Goal: Information Seeking & Learning: Find specific fact

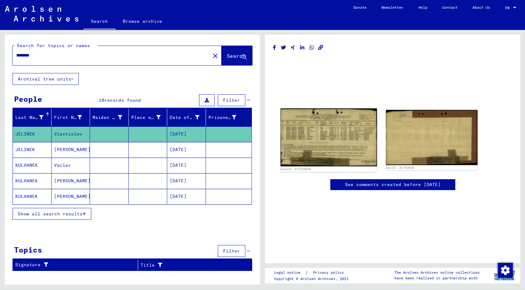
click at [341, 140] on img at bounding box center [329, 137] width 96 height 58
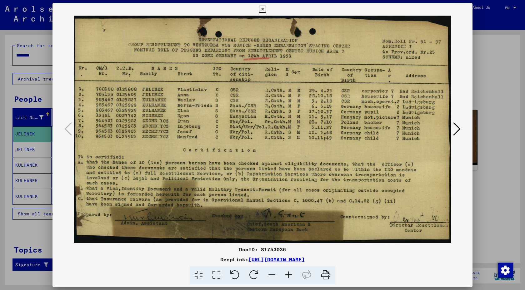
click at [329, 276] on icon at bounding box center [325, 275] width 19 height 19
click at [1, 54] on div at bounding box center [262, 145] width 525 height 290
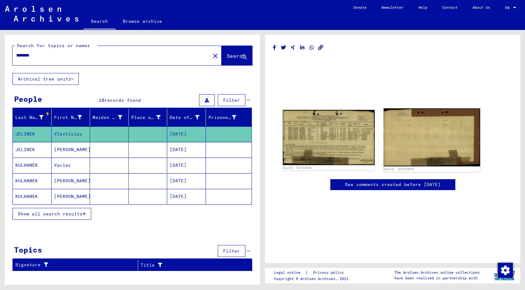
click at [421, 121] on img at bounding box center [431, 137] width 96 height 58
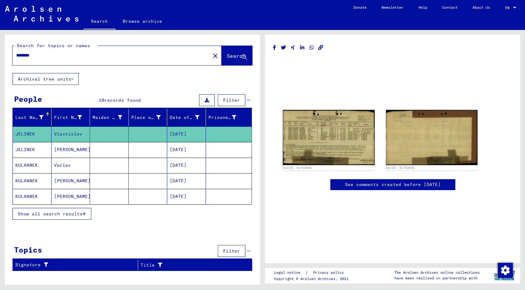
scroll to position [146, 0]
click at [136, 20] on link "Browse archive" at bounding box center [142, 21] width 54 height 15
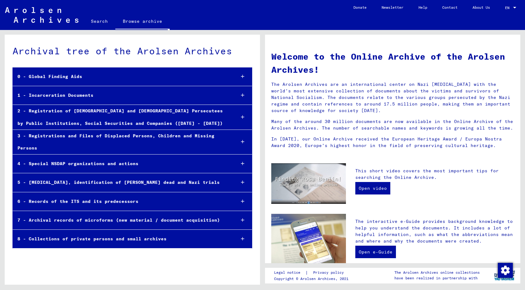
click at [105, 17] on link "Search" at bounding box center [99, 21] width 32 height 15
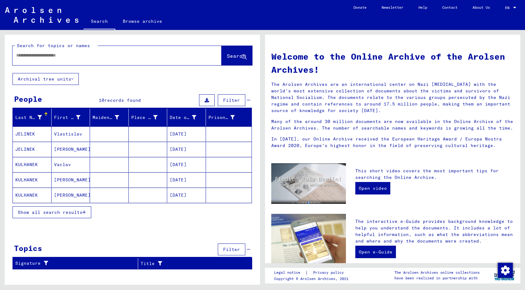
click at [59, 58] on input "text" at bounding box center [109, 55] width 187 height 7
type input "*"
type input "**********"
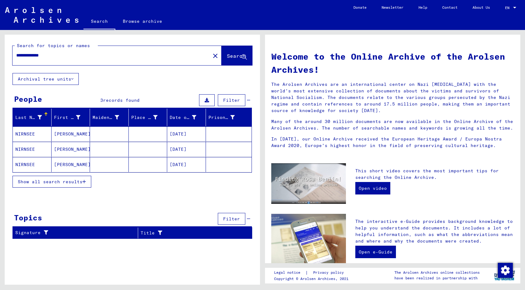
click at [133, 134] on mat-cell at bounding box center [148, 134] width 39 height 15
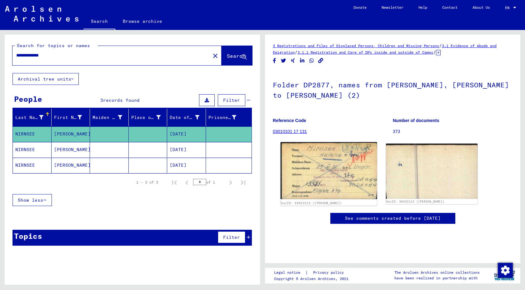
click at [337, 173] on img at bounding box center [329, 170] width 96 height 57
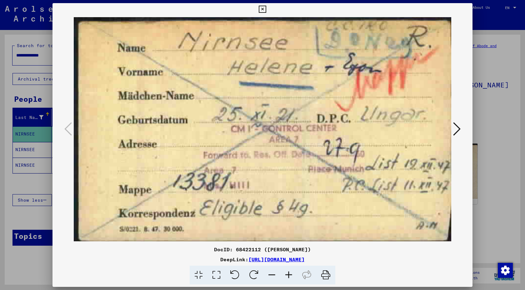
click at [455, 134] on icon at bounding box center [457, 129] width 8 height 15
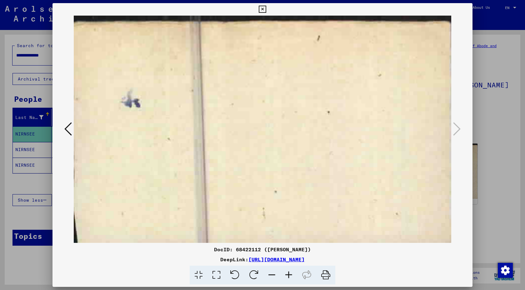
click at [66, 128] on icon at bounding box center [68, 129] width 8 height 15
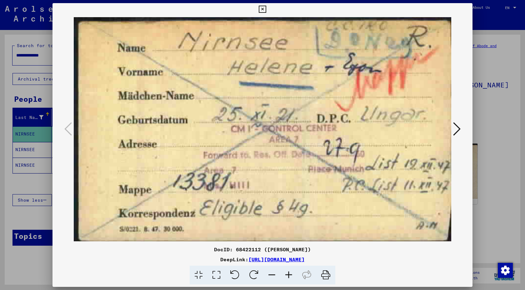
click at [525, 96] on div at bounding box center [262, 145] width 525 height 290
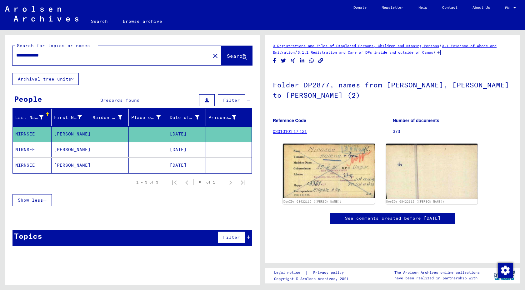
click at [71, 149] on mat-cell "HELENE" at bounding box center [71, 149] width 39 height 15
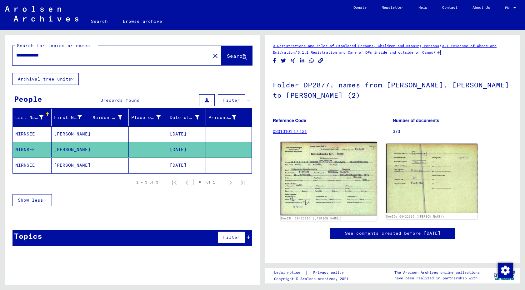
click at [325, 173] on img at bounding box center [329, 179] width 96 height 74
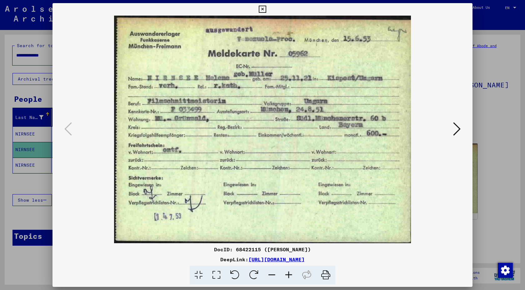
click at [459, 128] on icon at bounding box center [457, 129] width 8 height 15
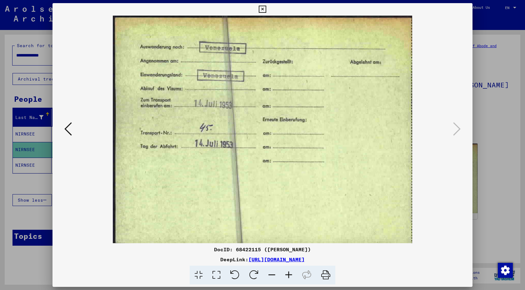
click at [71, 133] on icon at bounding box center [68, 129] width 8 height 15
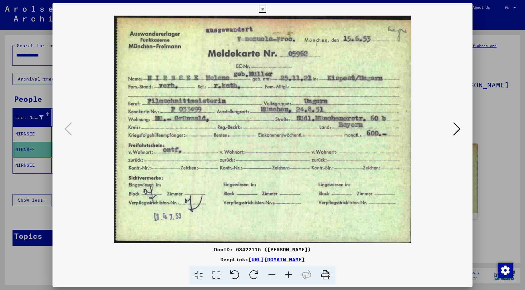
click at [323, 275] on icon at bounding box center [325, 275] width 19 height 19
click at [458, 137] on button at bounding box center [456, 130] width 11 height 18
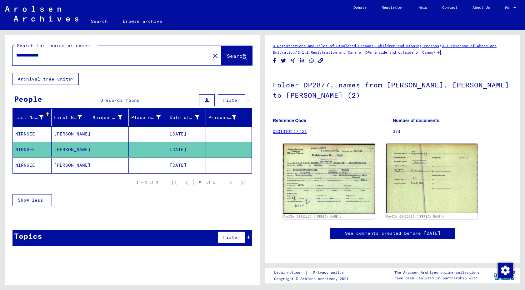
click at [148, 168] on mat-cell at bounding box center [148, 165] width 39 height 15
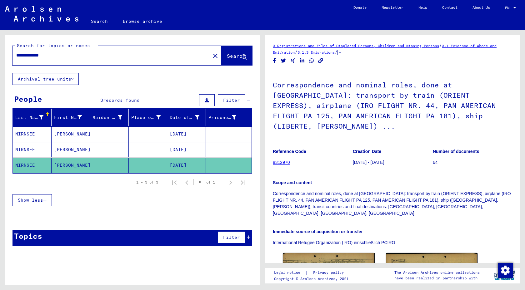
click at [406, 195] on p "Correspondence and nominal roles, done at München: transport by train (ORIENT E…" at bounding box center [393, 204] width 240 height 26
drag, startPoint x: 408, startPoint y: 196, endPoint x: 269, endPoint y: 178, distance: 139.3
click at [269, 178] on yv-its-full-details "3 Registrations and Files of Displaced Persons, Children and Missing Persons / …" at bounding box center [392, 196] width 255 height 306
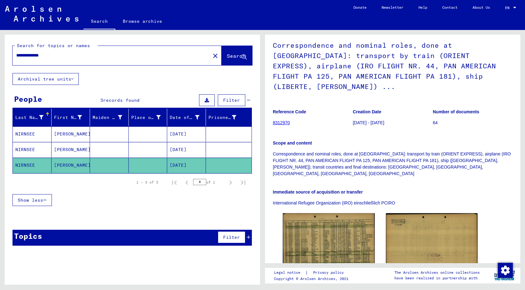
scroll to position [41, 0]
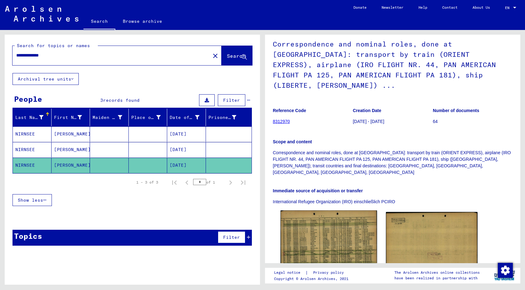
click at [328, 224] on img at bounding box center [329, 241] width 96 height 60
click at [310, 231] on img at bounding box center [329, 241] width 96 height 60
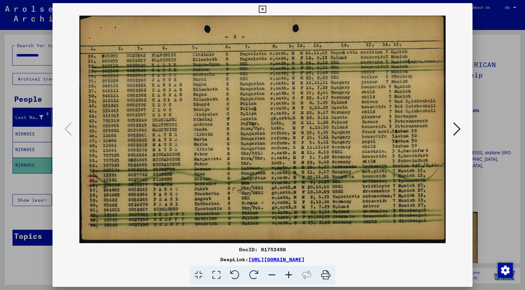
click at [461, 128] on button at bounding box center [456, 130] width 11 height 18
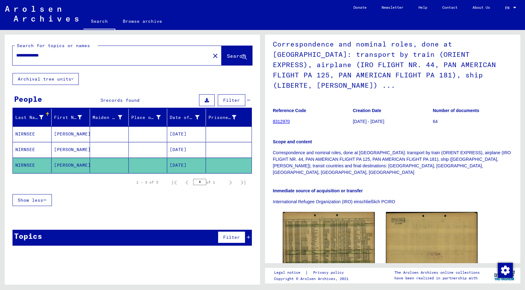
click at [179, 145] on mat-cell "11/25/1921" at bounding box center [186, 149] width 39 height 15
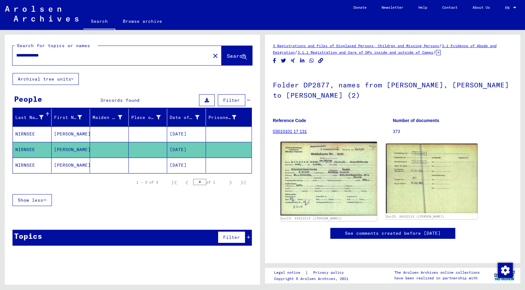
click at [320, 185] on img at bounding box center [329, 179] width 96 height 74
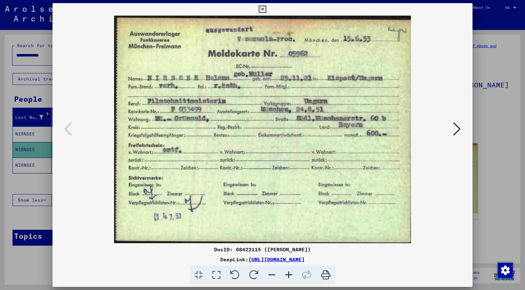
click at [458, 130] on icon at bounding box center [457, 129] width 8 height 15
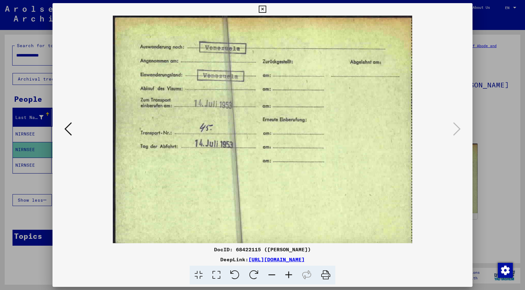
click at [69, 132] on icon at bounding box center [68, 129] width 8 height 15
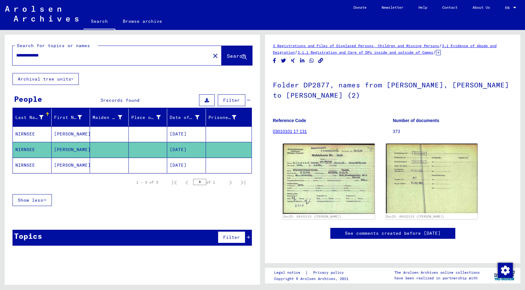
click at [93, 133] on mat-cell at bounding box center [109, 134] width 39 height 15
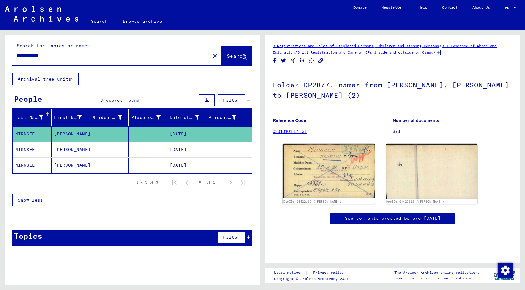
click at [95, 145] on mat-cell at bounding box center [109, 149] width 39 height 15
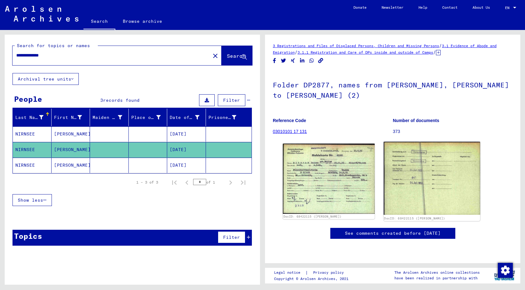
click at [419, 181] on img at bounding box center [431, 178] width 96 height 73
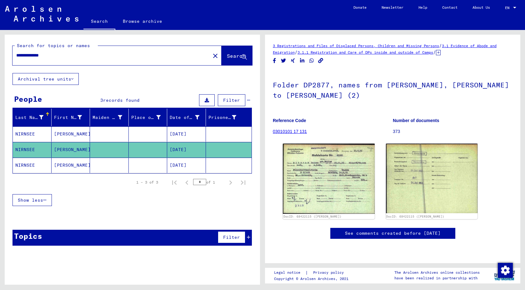
click at [126, 160] on mat-cell at bounding box center [109, 165] width 39 height 15
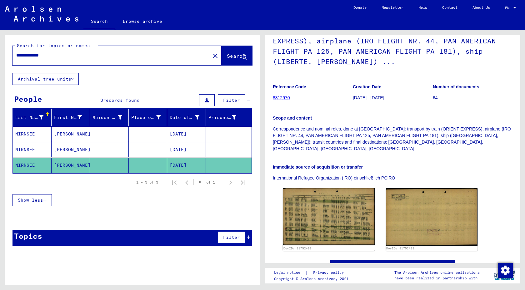
scroll to position [66, 0]
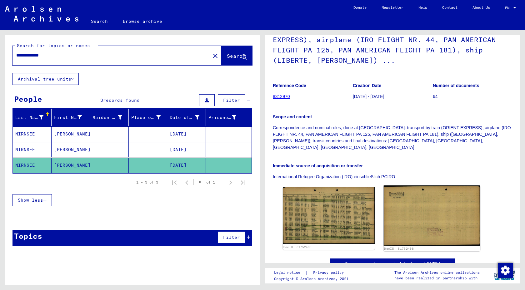
click at [423, 186] on img at bounding box center [431, 216] width 96 height 60
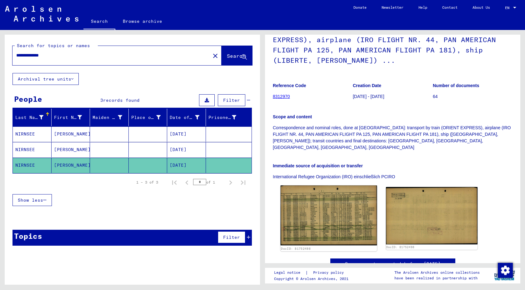
click at [319, 213] on img at bounding box center [329, 216] width 96 height 60
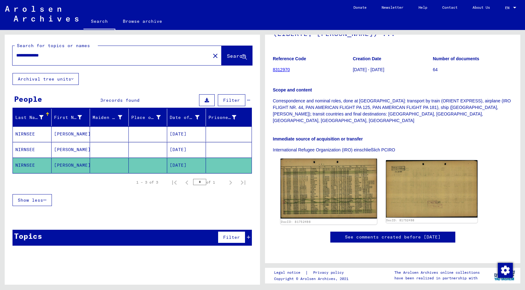
scroll to position [61, 0]
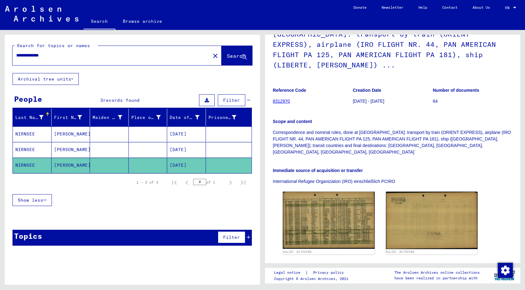
click at [127, 147] on mat-cell at bounding box center [109, 149] width 39 height 15
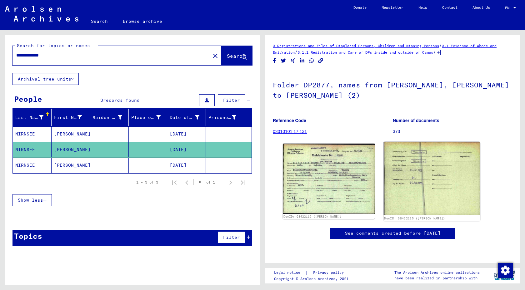
click at [405, 168] on img at bounding box center [431, 178] width 96 height 73
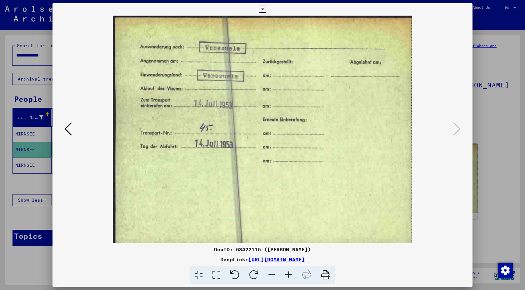
click at [70, 130] on icon at bounding box center [68, 129] width 8 height 15
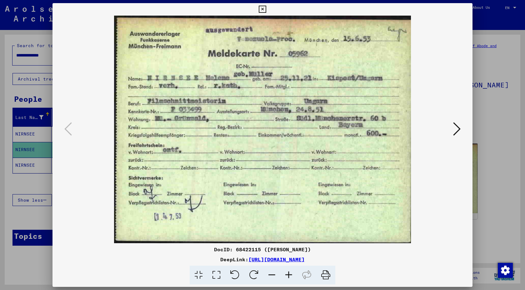
click at [362, 29] on img at bounding box center [263, 130] width 378 height 228
click at [74, 136] on img at bounding box center [263, 130] width 378 height 228
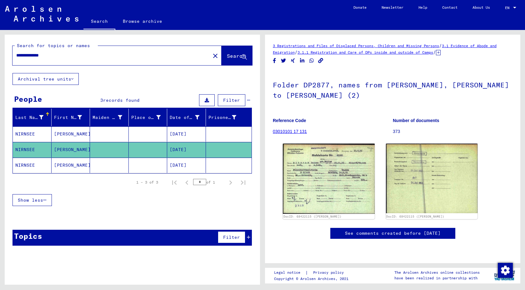
click at [97, 171] on mat-cell at bounding box center [109, 165] width 39 height 15
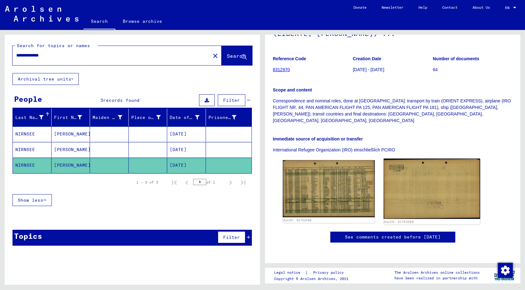
scroll to position [153, 0]
click at [398, 159] on img at bounding box center [431, 189] width 96 height 60
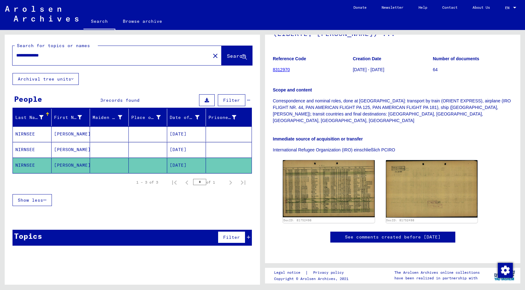
click at [183, 146] on mat-cell "11/25/1921" at bounding box center [186, 149] width 39 height 15
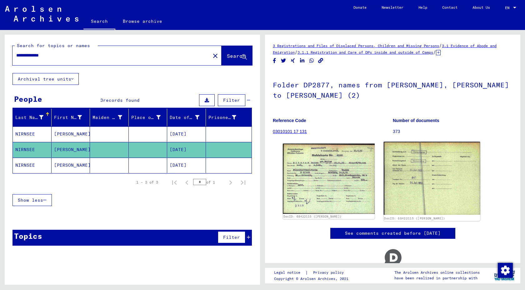
click at [404, 166] on img at bounding box center [431, 178] width 96 height 73
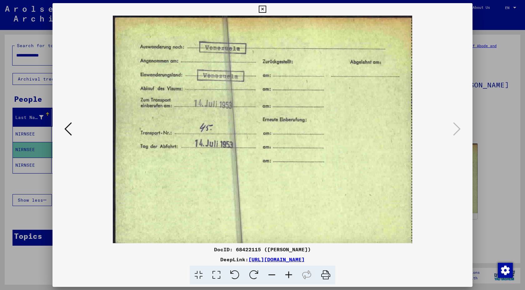
click at [70, 131] on icon at bounding box center [68, 129] width 8 height 15
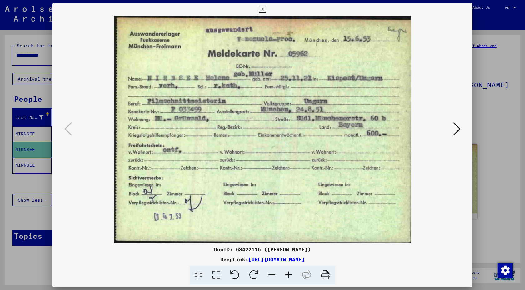
click at [43, 97] on div at bounding box center [262, 145] width 525 height 290
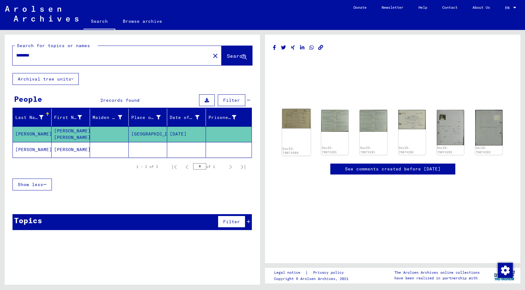
click at [300, 122] on img at bounding box center [296, 119] width 29 height 20
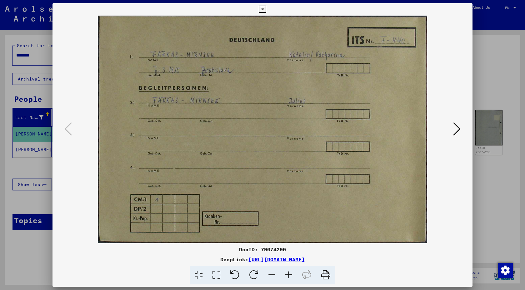
click at [458, 127] on icon at bounding box center [457, 129] width 8 height 15
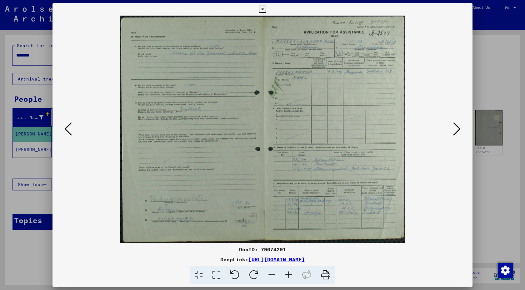
click at [458, 127] on icon at bounding box center [457, 129] width 8 height 15
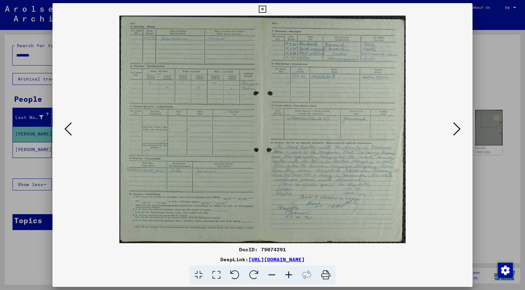
click at [325, 175] on img at bounding box center [263, 130] width 378 height 228
click at [459, 131] on icon at bounding box center [457, 129] width 8 height 15
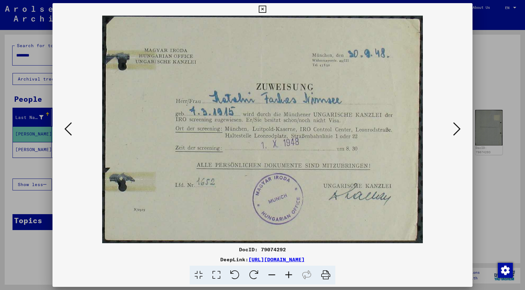
click at [455, 128] on icon at bounding box center [457, 129] width 8 height 15
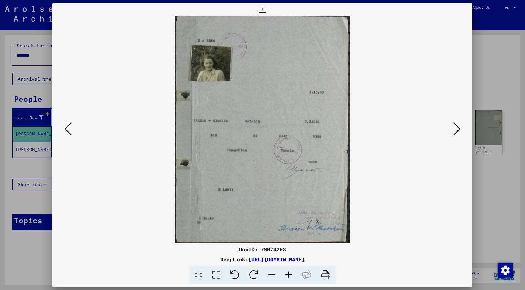
click at [455, 128] on icon at bounding box center [457, 129] width 8 height 15
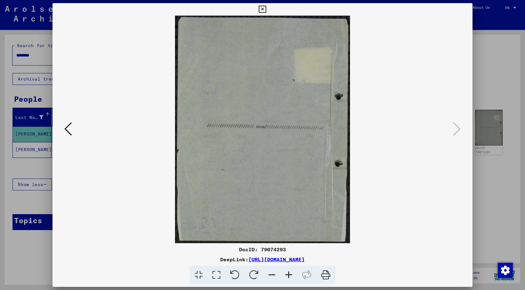
click at [69, 128] on icon at bounding box center [68, 129] width 8 height 15
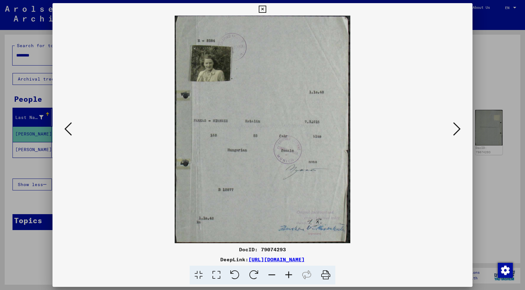
click at [69, 128] on icon at bounding box center [68, 129] width 8 height 15
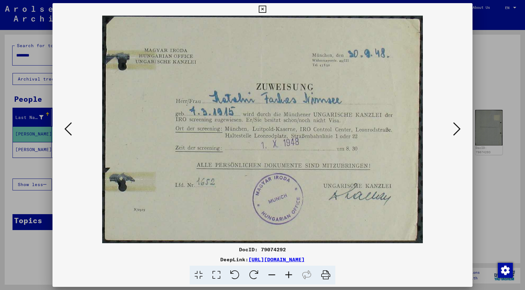
click at [69, 128] on icon at bounding box center [68, 129] width 8 height 15
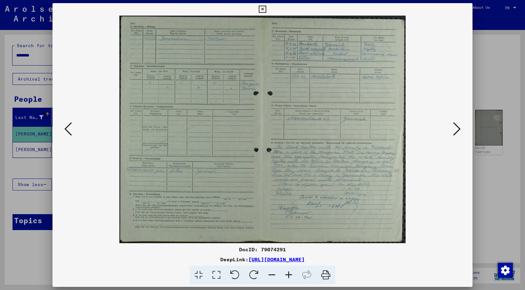
click at [69, 128] on icon at bounding box center [68, 129] width 8 height 15
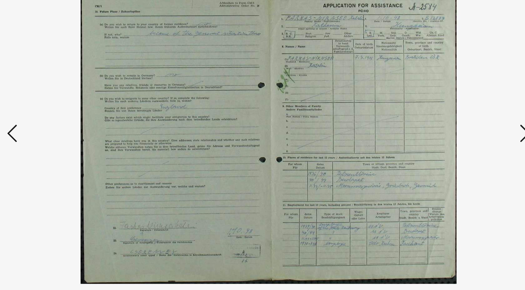
click at [70, 124] on icon at bounding box center [68, 129] width 8 height 15
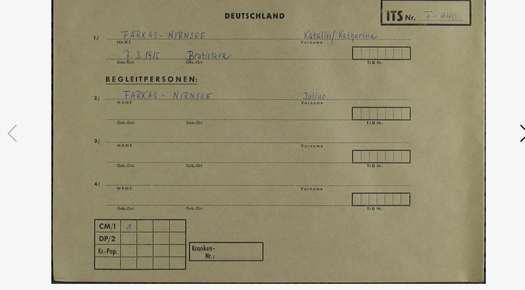
click at [445, 126] on img at bounding box center [263, 130] width 378 height 228
click at [454, 127] on icon at bounding box center [457, 129] width 8 height 15
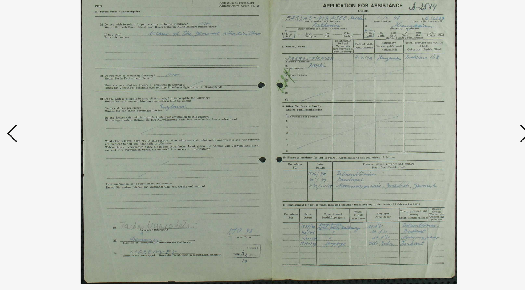
click at [454, 127] on icon at bounding box center [457, 129] width 8 height 15
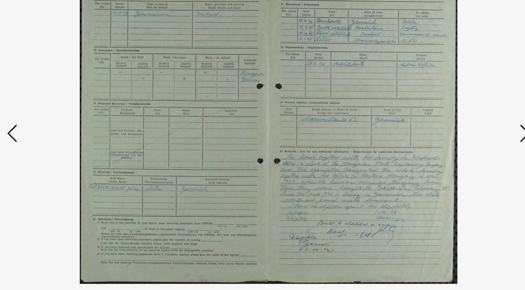
click at [454, 127] on icon at bounding box center [457, 129] width 8 height 15
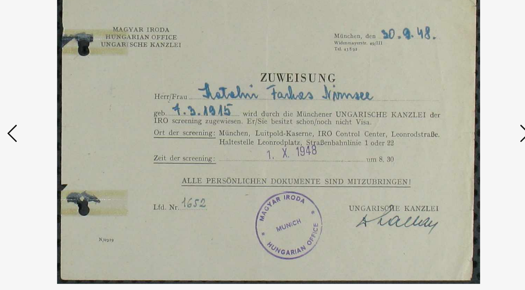
click at [454, 127] on icon at bounding box center [457, 129] width 8 height 15
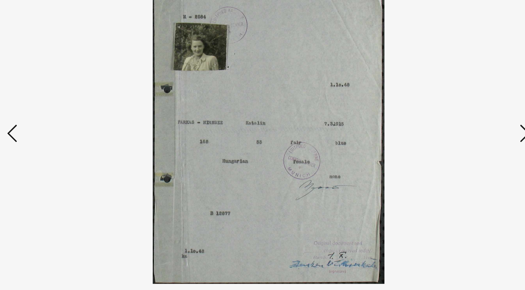
click at [454, 127] on icon at bounding box center [457, 129] width 8 height 15
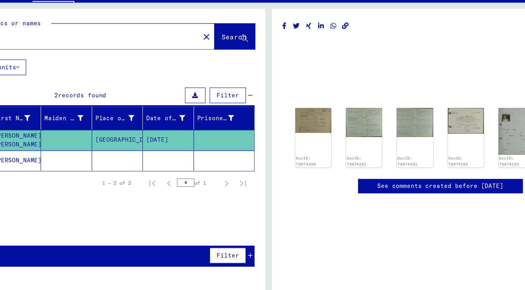
click at [190, 148] on mat-cell at bounding box center [186, 149] width 39 height 15
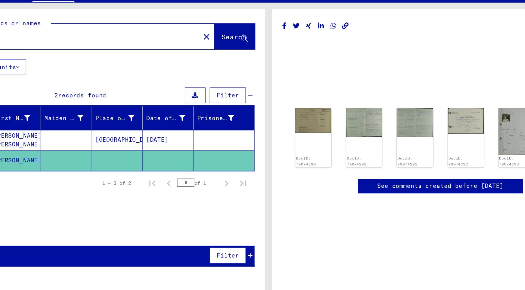
click at [178, 149] on mat-cell at bounding box center [186, 149] width 39 height 15
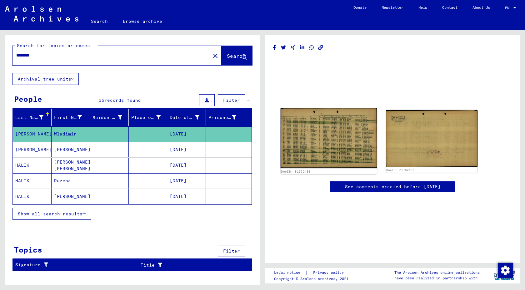
click at [332, 136] on img at bounding box center [329, 138] width 96 height 60
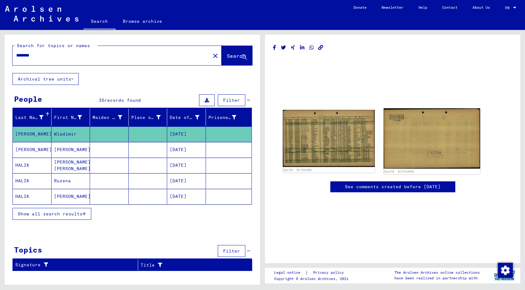
click at [405, 148] on img at bounding box center [431, 138] width 96 height 60
